Goal: Transaction & Acquisition: Purchase product/service

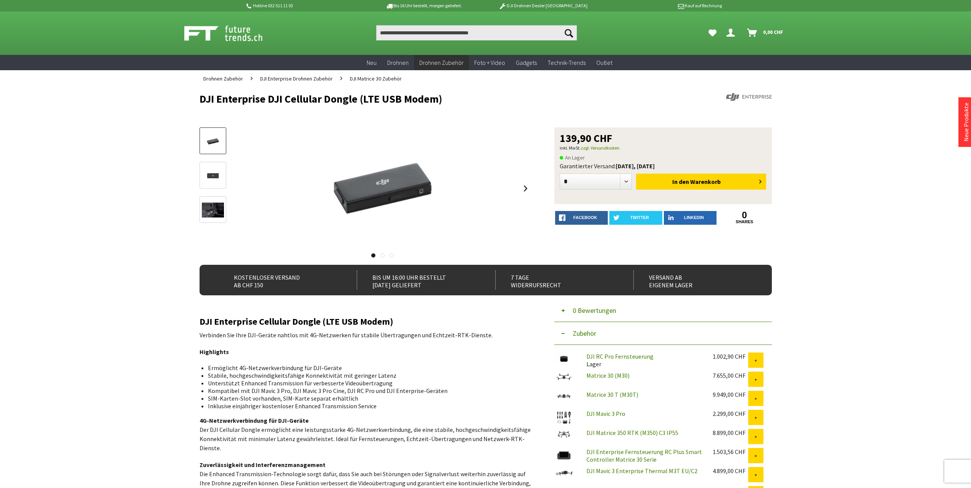
click at [727, 32] on icon "Dein Konto" at bounding box center [730, 30] width 8 height 6
click at [711, 30] on icon "Meine Favoriten" at bounding box center [712, 32] width 8 height 7
click at [727, 31] on icon "Dein Konto" at bounding box center [730, 30] width 8 height 6
click at [736, 33] on link "[PERSON_NAME]" at bounding box center [732, 32] width 18 height 15
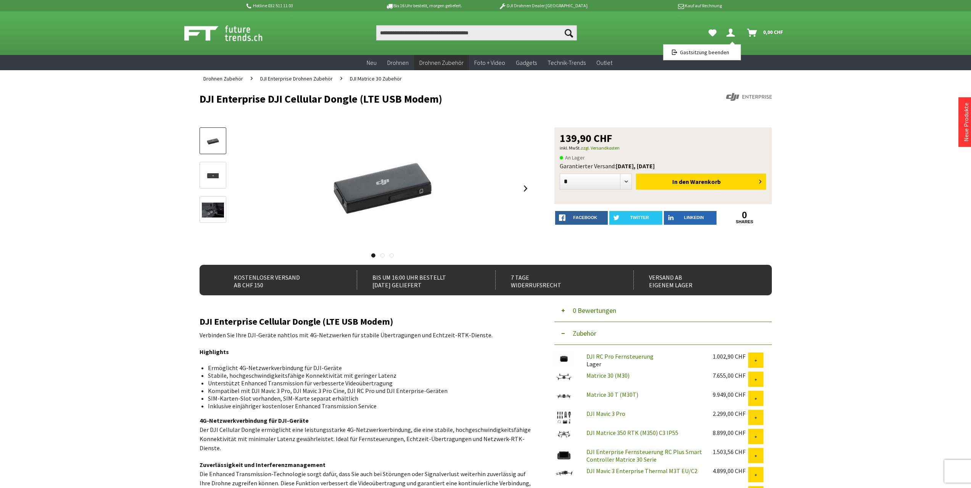
click at [837, 124] on div "Hotline 032 511 11 03 Bis 16 Uhr bestellt, [DATE] geliefert. DJI Drohnen Dealer…" at bounding box center [485, 445] width 971 height 890
click at [758, 30] on link "Warenkorb 0 0,00 CHF" at bounding box center [765, 32] width 43 height 15
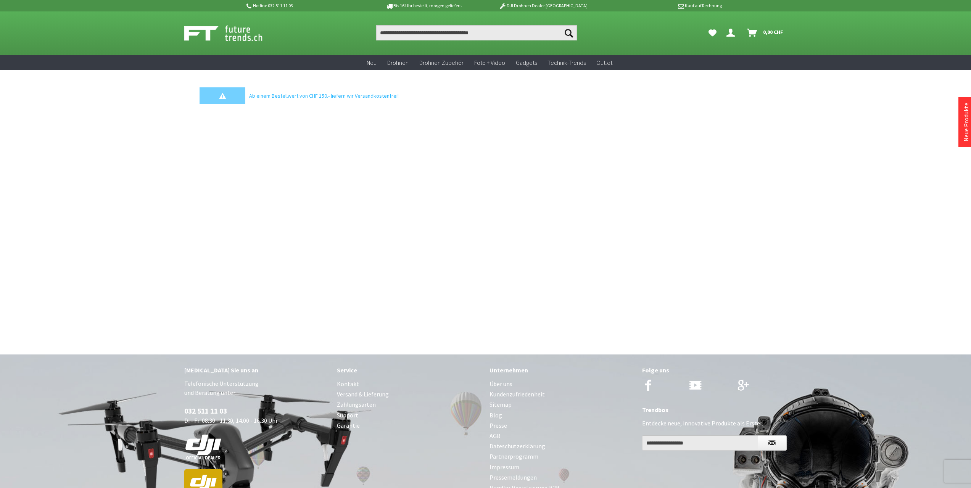
click at [418, 7] on p "Bis 16 Uhr bestellt, morgen geliefert." at bounding box center [423, 5] width 119 height 9
click at [224, 41] on img at bounding box center [231, 33] width 95 height 19
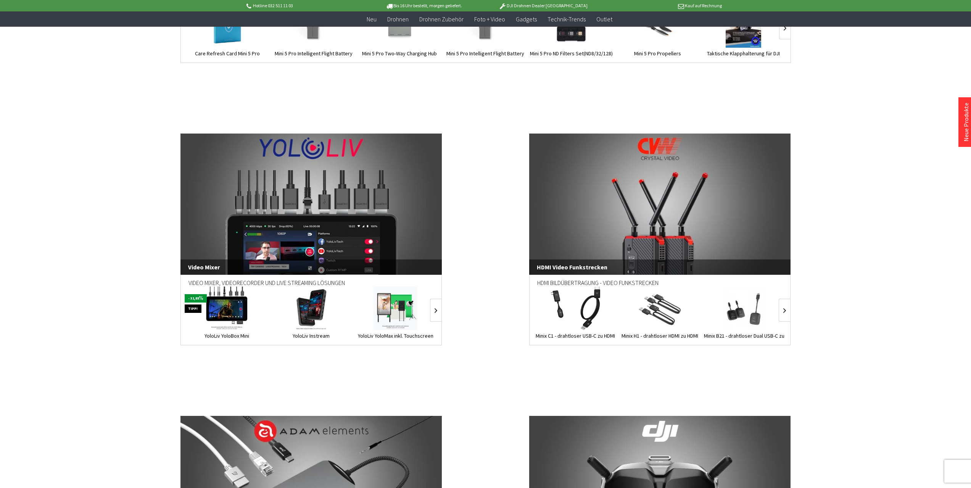
scroll to position [1433, 0]
